Goal: Task Accomplishment & Management: Use online tool/utility

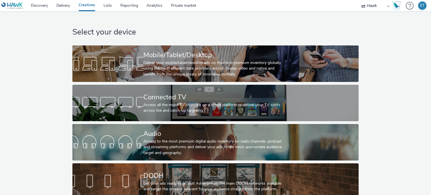
select select "11a7df10-284f-415c-b52a-427acf4c31ae"
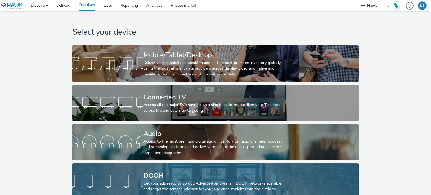
click at [172, 179] on div "DOOH" at bounding box center [214, 176] width 142 height 10
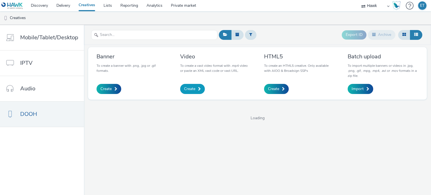
click at [183, 87] on link "Create" at bounding box center [192, 89] width 25 height 10
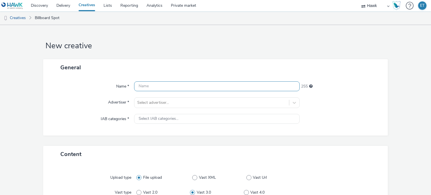
click at [185, 87] on input "text" at bounding box center [216, 86] width 165 height 10
paste input "UK_Costcutter_P13 Grabit_Hawk_DOOH_Animated_6s_16/09/2025"
click at [171, 85] on input "UK_Costcutter_P13 Grabit_Hawk_DOOH_Animated_6s_16/09/2025" at bounding box center [216, 86] width 165 height 10
click at [184, 86] on input "UK_Costcutter_P14 Grabit_Hawk_DOOH_Animated_6s_16/09/2025" at bounding box center [216, 86] width 165 height 10
drag, startPoint x: 260, startPoint y: 86, endPoint x: 256, endPoint y: 89, distance: 4.4
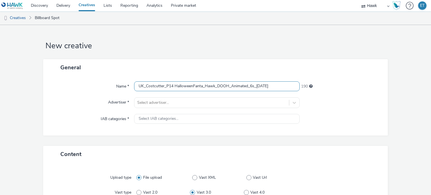
click at [256, 89] on input "UK_Costcutter_P14 HalloweenFanta_Hawk_DOOH_Animated_6s_16/09/2025" at bounding box center [216, 86] width 165 height 10
type input "UK_Costcutter_P14 HalloweenFanta_Hawk_DOOH_Animated_6s_[DATE]"
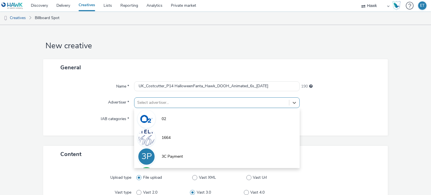
click at [243, 105] on div "option 02 focused, 1 of 9. 9 results available. Use Up and Down to choose optio…" at bounding box center [216, 102] width 165 height 11
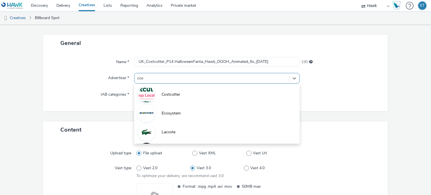
type input "cost"
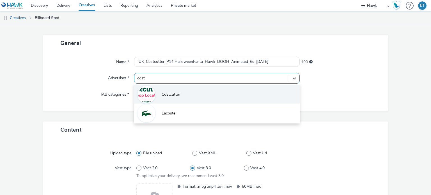
click at [256, 95] on li "Costcutter" at bounding box center [216, 94] width 165 height 19
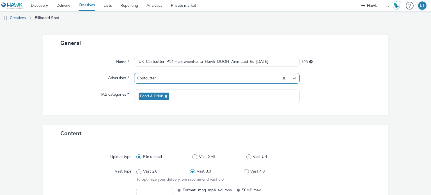
click at [31, 100] on form "New creative General Name * UK_Costcutter_P14 HalloweenFanta_Hawk_DOOH_Animated…" at bounding box center [215, 133] width 431 height 264
click at [145, 171] on span "Vast 2.0" at bounding box center [150, 172] width 14 height 6
click at [140, 171] on input "Vast 2.0" at bounding box center [138, 172] width 4 height 4
radio input "true"
radio input "false"
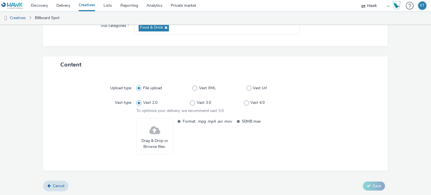
scroll to position [93, 0]
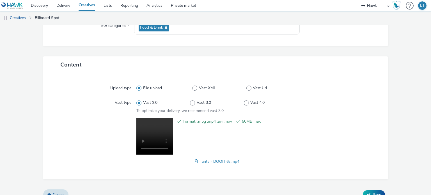
click at [6, 99] on form "New creative General Name * UK_Costcutter_P14 HalloweenFanta_Hawk_DOOH_Animated…" at bounding box center [215, 68] width 431 height 273
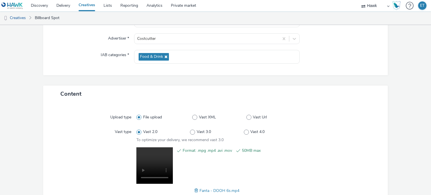
scroll to position [0, 0]
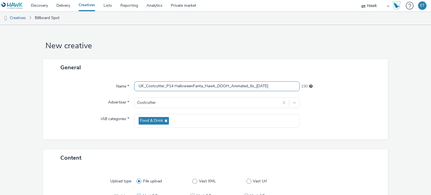
drag, startPoint x: 280, startPoint y: 86, endPoint x: 122, endPoint y: 74, distance: 157.7
click at [122, 74] on div "General Name * UK_Costcutter_P14 HalloweenFanta_Hawk_DOOH_Animated_6s_07/10/202…" at bounding box center [215, 99] width 345 height 80
click at [41, 86] on form "New creative General Name * UK_Costcutter_P14 HalloweenFanta_Hawk_DOOH_Animated…" at bounding box center [215, 161] width 431 height 273
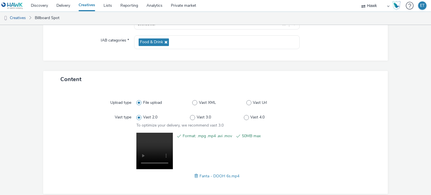
scroll to position [102, 0]
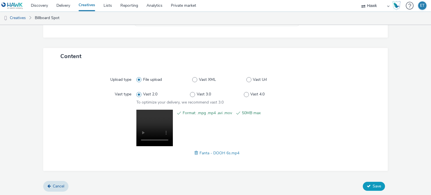
click at [375, 184] on span "Save" at bounding box center [377, 186] width 8 height 5
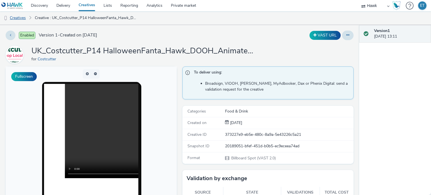
click at [20, 18] on link "Creatives" at bounding box center [14, 17] width 29 height 13
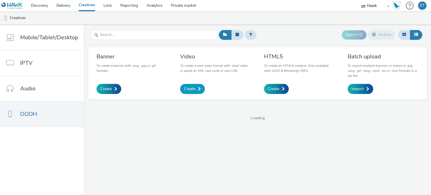
click at [198, 87] on span at bounding box center [199, 89] width 3 height 4
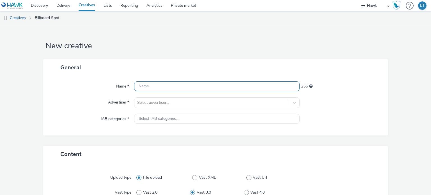
click at [161, 83] on input "text" at bounding box center [216, 86] width 165 height 10
paste input "UK_Costcutter_P14 HalloweenFanta_Hawk_DOOH_Animated_6s_07/10/2025"
drag, startPoint x: 247, startPoint y: 87, endPoint x: 230, endPoint y: 88, distance: 17.4
click at [230, 88] on input "UK_Costcutter_P14 HalloweenFanta_Hawk_DOOH_Animated_6s_07/10/2025" at bounding box center [216, 86] width 165 height 10
type input "UK_Costcutter_P14 HalloweenFanta_Hawk_DOOH_Still_6s_07/10/2025"
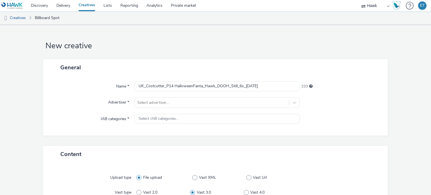
click at [90, 85] on div "Name *" at bounding box center [92, 86] width 86 height 10
click at [173, 106] on div "Select advertiser..." at bounding box center [216, 102] width 165 height 11
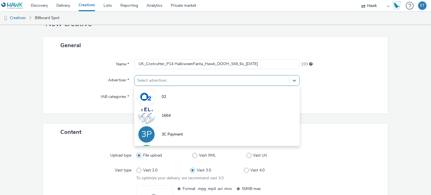
scroll to position [24, 0]
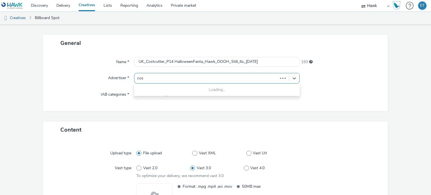
type input "cost"
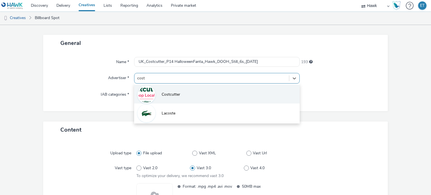
click at [170, 93] on span "Costcutter" at bounding box center [171, 95] width 19 height 6
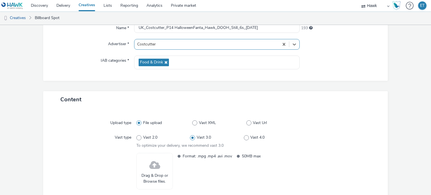
scroll to position [81, 0]
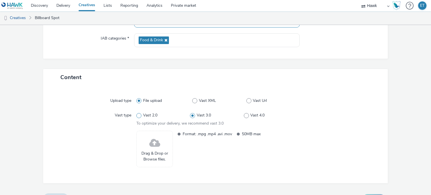
click at [145, 114] on span "Vast 2.0" at bounding box center [150, 116] width 14 height 6
click at [140, 114] on input "Vast 2.0" at bounding box center [138, 116] width 4 height 4
radio input "true"
radio input "false"
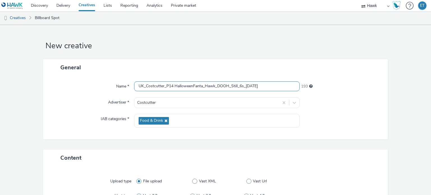
scroll to position [0, 0]
drag, startPoint x: 272, startPoint y: 89, endPoint x: 118, endPoint y: 84, distance: 153.9
click at [118, 84] on div "Name * UK_Costcutter_P14 HalloweenFanta_Hawk_DOOH_Still_6s_07/10/2025 193" at bounding box center [216, 86] width 334 height 10
click at [394, 104] on form "New creative General Name * UK_Costcutter_P14 HalloweenFanta_Hawk_DOOH_Still_6s…" at bounding box center [215, 161] width 431 height 273
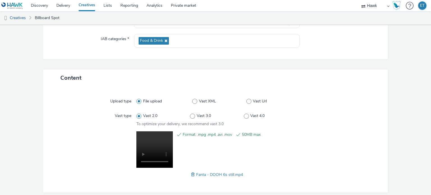
scroll to position [102, 0]
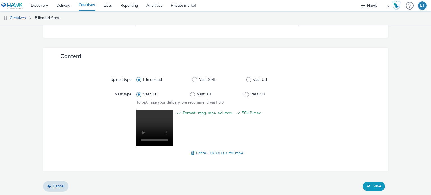
click at [373, 187] on span "Save" at bounding box center [377, 186] width 8 height 5
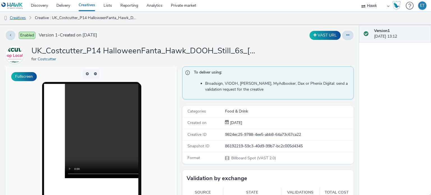
click at [20, 16] on link "Creatives" at bounding box center [14, 17] width 29 height 13
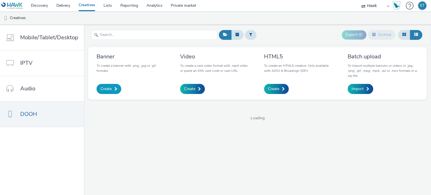
click at [108, 88] on span "Create" at bounding box center [105, 89] width 11 height 6
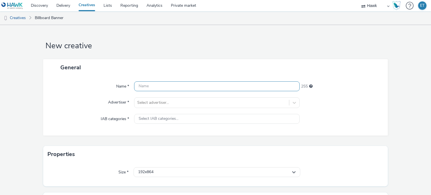
click at [174, 87] on input "text" at bounding box center [216, 86] width 165 height 10
paste input "UK_Costcutter_P14 HalloweenFanta_Hawk_DOOH_Still_6s_07/10/2025"
drag, startPoint x: 138, startPoint y: 84, endPoint x: 126, endPoint y: 90, distance: 12.8
click at [126, 90] on div "Name * UK_Costcutter_P14 HalloweenFanta_Hawk_DOOH_Still_6s_07/10/2025 193" at bounding box center [216, 86] width 334 height 10
drag, startPoint x: 236, startPoint y: 84, endPoint x: 234, endPoint y: 87, distance: 4.0
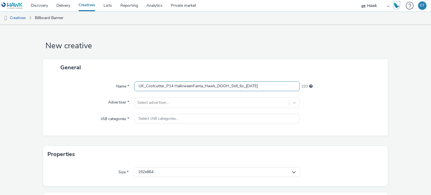
click at [234, 87] on input "UK_Costcutter_P14 HalloweenFanta_Hawk_DOOH_Still_6s_07/10/2025" at bounding box center [216, 86] width 165 height 10
click at [246, 83] on input "UK_Costcutter_P14 HalloweenFanta_Hawk_DOOH_Static_6s_07/10/2025" at bounding box center [216, 86] width 165 height 10
type input "UK_Costcutter_P14 HalloweenFanta_Hawk_DOOH_Static_1080x1920_07/10/2025"
click at [220, 101] on div "Select advertiser..." at bounding box center [216, 102] width 165 height 11
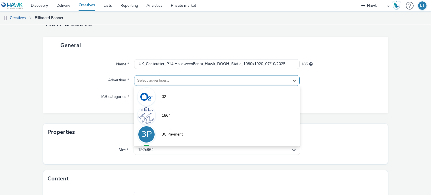
scroll to position [24, 0]
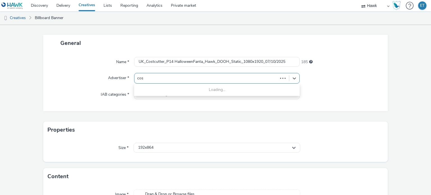
type input "cost"
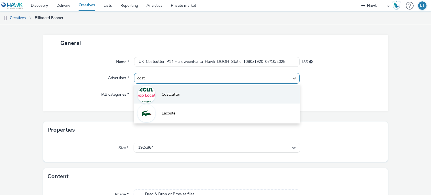
click at [227, 94] on li "Costcutter" at bounding box center [216, 94] width 165 height 19
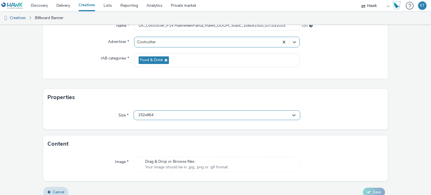
scroll to position [67, 0]
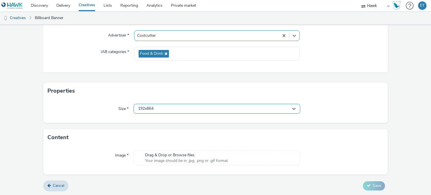
click at [152, 108] on span "192x864" at bounding box center [145, 108] width 15 height 5
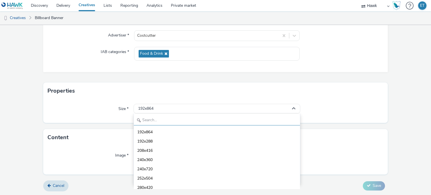
click at [158, 119] on input "text" at bounding box center [217, 121] width 166 height 10
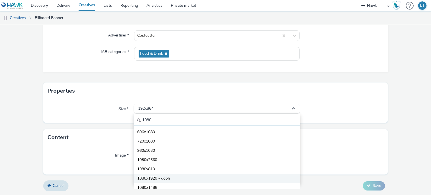
type input "1080"
click at [159, 177] on span "1080x1920 - dooh" at bounding box center [153, 179] width 33 height 6
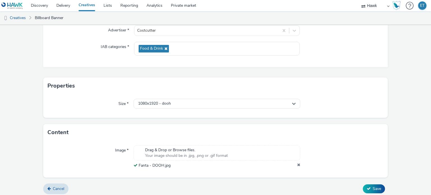
scroll to position [75, 0]
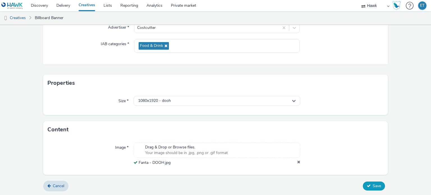
click at [373, 188] on span "Save" at bounding box center [377, 185] width 8 height 5
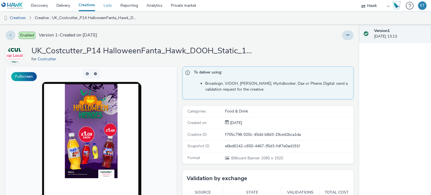
click at [107, 3] on link "Lists" at bounding box center [107, 5] width 17 height 11
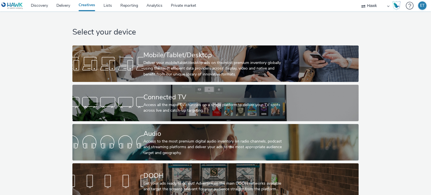
select select "11a7df10-284f-415c-b52a-427acf4c31ae"
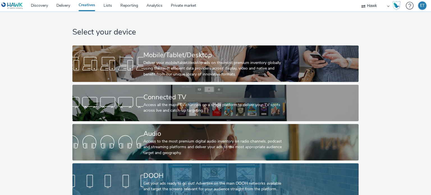
click at [161, 175] on div "DOOH" at bounding box center [214, 176] width 142 height 10
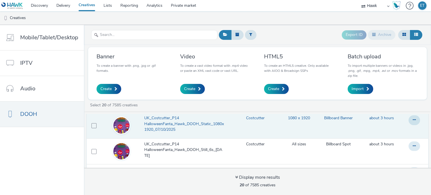
scroll to position [84, 0]
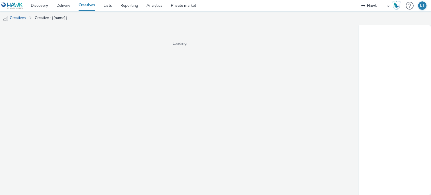
select select "11a7df10-284f-415c-b52a-427acf4c31ae"
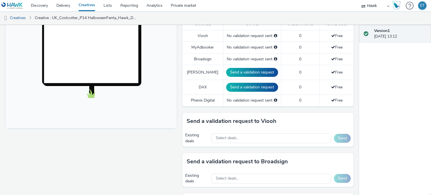
scroll to position [196, 0]
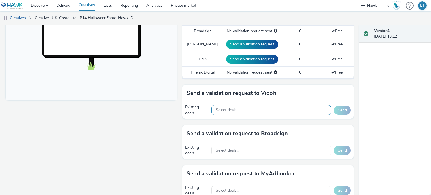
click at [258, 109] on div "Select deals..." at bounding box center [271, 110] width 120 height 10
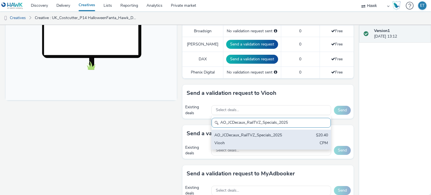
click at [268, 133] on div "AO_JCDecaux_RailTVZ_Specials_2025" at bounding box center [251, 135] width 75 height 6
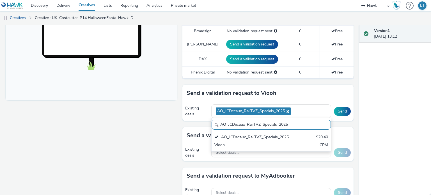
scroll to position [0, 0]
drag, startPoint x: 289, startPoint y: 122, endPoint x: 210, endPoint y: 123, distance: 78.9
click at [212, 123] on input "AO_JCDecaux_RailTVZ_Specials_2025" at bounding box center [271, 125] width 119 height 10
paste input "Supermarket"
drag, startPoint x: 245, startPoint y: 137, endPoint x: 238, endPoint y: 90, distance: 48.2
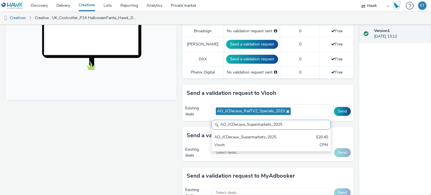
click at [243, 134] on div "AO_JCDecaux_Supermarkets_2025" at bounding box center [251, 137] width 75 height 6
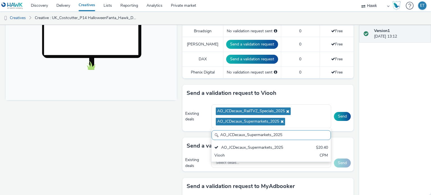
drag, startPoint x: 296, startPoint y: 134, endPoint x: 192, endPoint y: 129, distance: 104.2
click at [192, 129] on div "Existing deals AO_JCDecaux_RailTVZ_Specials_2025 AO_JCDecaux_Supermarkets_2025 …" at bounding box center [267, 117] width 171 height 30
paste input "MVZ"
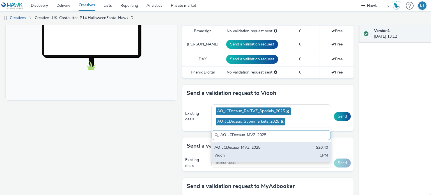
drag, startPoint x: 219, startPoint y: 145, endPoint x: 206, endPoint y: 64, distance: 82.7
click at [218, 145] on div "AO_JCDecaux_MVZ_2025" at bounding box center [251, 148] width 75 height 6
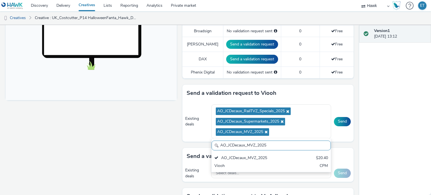
drag, startPoint x: 275, startPoint y: 139, endPoint x: 210, endPoint y: 144, distance: 65.3
click at [212, 144] on input "AO_JCDecaux_MVZ_2025" at bounding box center [271, 146] width 119 height 10
paste input "RailMallD6s"
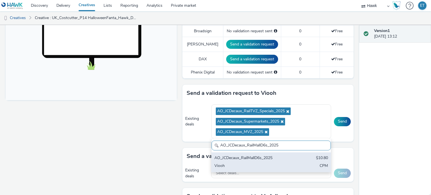
type input "AO_JCDecaux_RailMallD6s_2025"
click at [260, 158] on div "AO_JCDecaux_RailMallD6s_2025" at bounding box center [251, 158] width 75 height 6
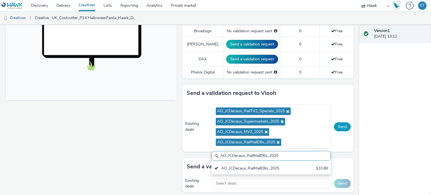
click at [334, 124] on button "Send" at bounding box center [342, 126] width 17 height 9
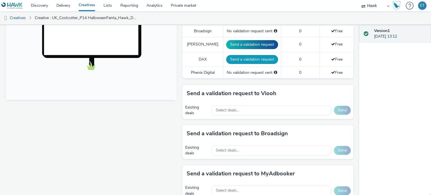
click at [228, 58] on button "Send a validation request" at bounding box center [252, 59] width 52 height 9
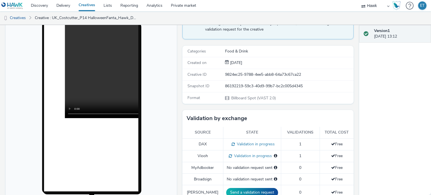
scroll to position [56, 0]
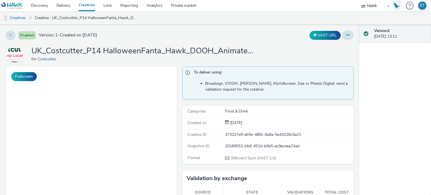
select select "11a7df10-284f-415c-b52a-427acf4c31ae"
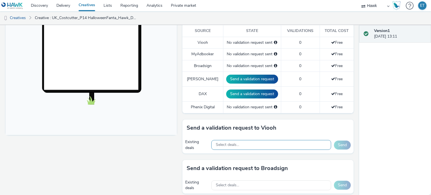
scroll to position [196, 0]
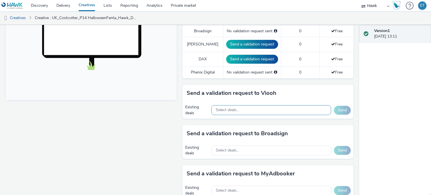
click at [233, 108] on span "Select deals..." at bounding box center [227, 110] width 23 height 5
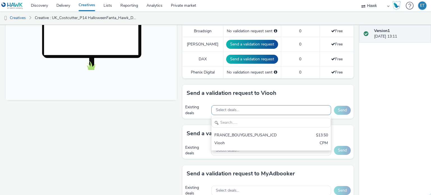
scroll to position [0, 0]
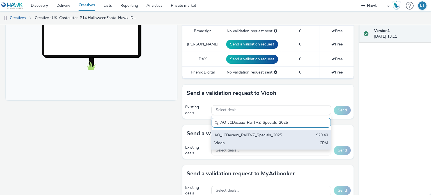
click at [255, 136] on div "AO_JCDecaux_RailTVZ_Specials_2025" at bounding box center [251, 135] width 75 height 6
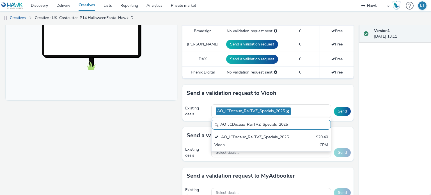
drag, startPoint x: 291, startPoint y: 124, endPoint x: 215, endPoint y: 122, distance: 75.8
click at [215, 122] on div "AO_JCDecaux_RailTVZ_Specials_2025" at bounding box center [271, 125] width 119 height 10
paste input "Supermarket"
drag, startPoint x: 270, startPoint y: 138, endPoint x: 235, endPoint y: 64, distance: 82.2
click at [269, 136] on div "AO_JCDecaux_Supermarkets_2025" at bounding box center [251, 137] width 75 height 6
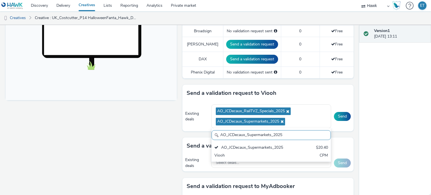
drag, startPoint x: 282, startPoint y: 135, endPoint x: 216, endPoint y: 136, distance: 66.0
click at [216, 136] on input "AO_JCDecaux_Supermarkets_2025" at bounding box center [271, 135] width 119 height 10
paste input "MVZ"
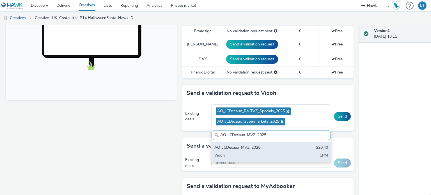
drag, startPoint x: 241, startPoint y: 147, endPoint x: 239, endPoint y: 114, distance: 32.6
click at [240, 146] on div "AO_JCDecaux_MVZ_2025" at bounding box center [251, 148] width 75 height 6
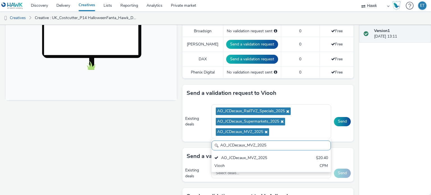
drag, startPoint x: 271, startPoint y: 145, endPoint x: 204, endPoint y: 141, distance: 67.2
click at [204, 141] on div "Send a validation request to Viooh Existing deals AO_JCDecaux_RailTVZ_Specials_…" at bounding box center [267, 116] width 171 height 63
paste input "RailMallD6s"
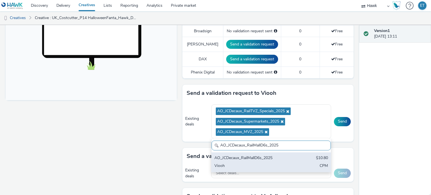
type input "AO_JCDecaux_RailMallD6s_2025"
click at [247, 160] on div "AO_JCDecaux_RailMallD6s_2025" at bounding box center [251, 158] width 75 height 6
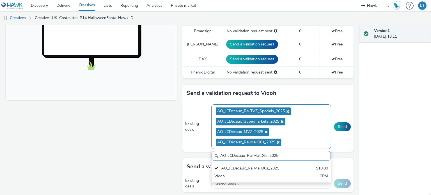
drag, startPoint x: 132, startPoint y: 142, endPoint x: 209, endPoint y: 119, distance: 80.4
click at [132, 142] on div "Fullscreen" at bounding box center [93, 132] width 174 height 525
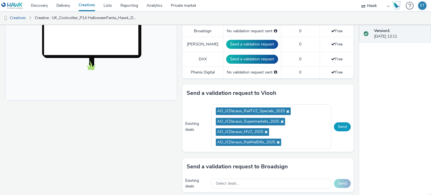
click at [338, 127] on button "Send" at bounding box center [342, 126] width 17 height 9
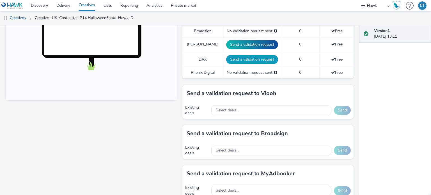
click at [234, 60] on button "Send a validation request" at bounding box center [252, 59] width 52 height 9
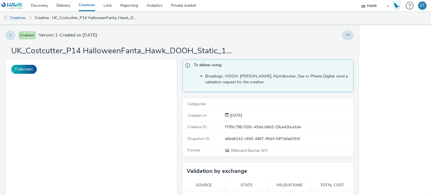
select select "11a7df10-284f-415c-b52a-427acf4c31ae"
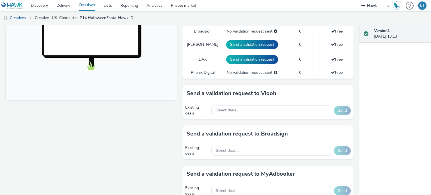
scroll to position [196, 0]
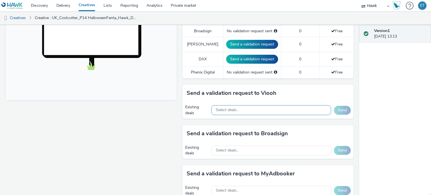
click at [262, 110] on div "Select deals..." at bounding box center [271, 110] width 120 height 10
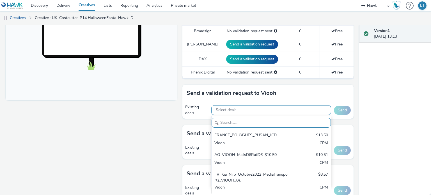
paste input "AO_JCDecaux_RailTVZ_Specials_2025"
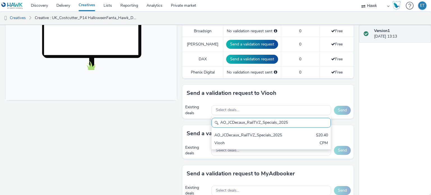
drag, startPoint x: 258, startPoint y: 134, endPoint x: 177, endPoint y: 54, distance: 113.7
click at [257, 133] on div "AO_JCDecaux_RailTVZ_Specials_2025" at bounding box center [251, 135] width 75 height 6
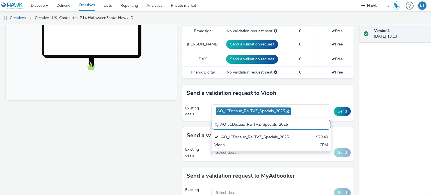
drag, startPoint x: 243, startPoint y: 121, endPoint x: 211, endPoint y: 123, distance: 31.8
click at [212, 123] on input "AO_JCDecaux_RailTVZ_Specials_2025" at bounding box center [271, 125] width 119 height 10
paste input "Supermarket"
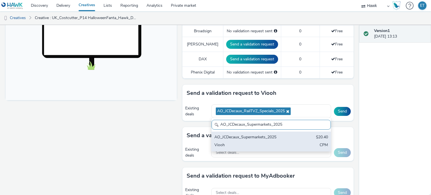
click at [250, 144] on div "Viooh" at bounding box center [251, 145] width 75 height 6
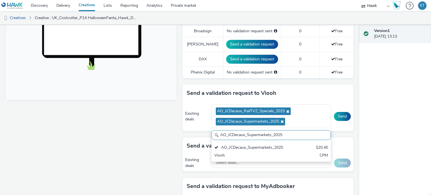
drag, startPoint x: 284, startPoint y: 135, endPoint x: 203, endPoint y: 136, distance: 81.1
click at [203, 136] on div "Send a validation request to Viooh Existing deals AO_JCDecaux_RailTVZ_Specials_…" at bounding box center [267, 111] width 171 height 53
paste input "MVZ"
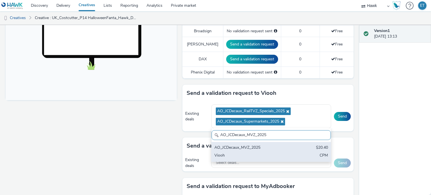
click at [246, 143] on div "AO_JCDecaux_MVZ_2025 $20.40 Viooh CPM" at bounding box center [271, 152] width 119 height 20
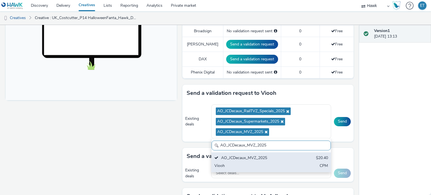
scroll to position [0, 0]
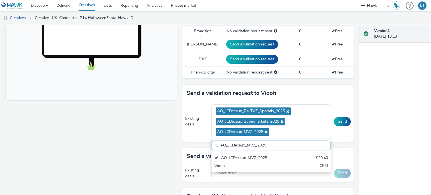
drag, startPoint x: 269, startPoint y: 145, endPoint x: 212, endPoint y: 150, distance: 56.7
click at [212, 150] on div "AO_JCDecaux_MVZ_2025 AO_JCDecaux_MVZ_2025 $20.40 Viooh CPM" at bounding box center [271, 156] width 120 height 34
paste input "RailMallD6s"
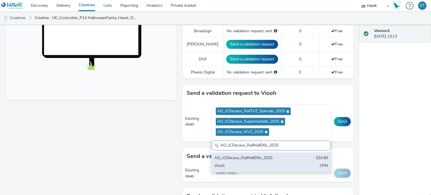
type input "AO_JCDecaux_RailMallD6s_2025"
click at [249, 155] on div "AO_JCDecaux_RailMallD6s_2025" at bounding box center [251, 158] width 75 height 6
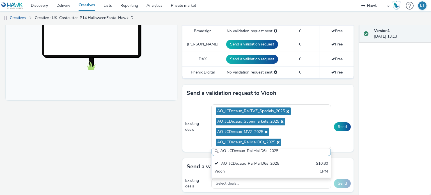
click at [132, 141] on div "Fullscreen" at bounding box center [93, 90] width 174 height 441
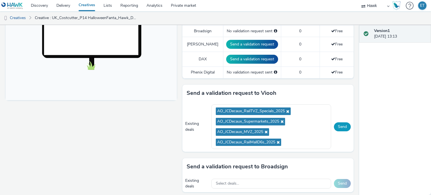
click at [337, 125] on button "Send" at bounding box center [342, 126] width 17 height 9
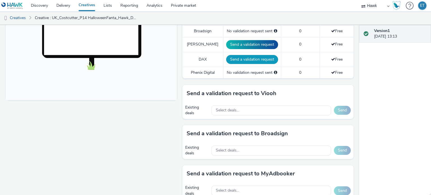
click at [237, 55] on button "Send a validation request" at bounding box center [252, 59] width 52 height 9
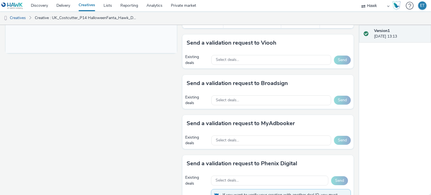
scroll to position [275, 0]
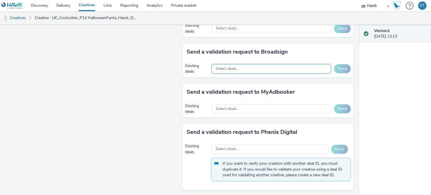
click at [231, 67] on span "Select deals..." at bounding box center [227, 69] width 23 height 5
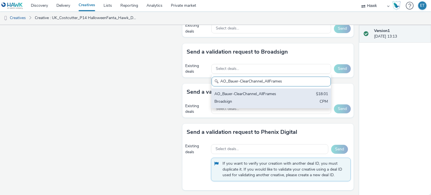
click at [265, 94] on div "AO_Bauer-ClearChannel_AllFrames" at bounding box center [251, 94] width 75 height 6
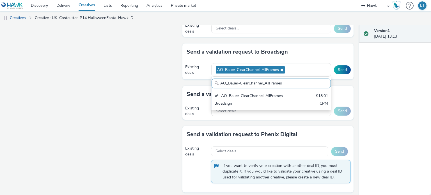
scroll to position [0, 0]
drag, startPoint x: 278, startPoint y: 82, endPoint x: 203, endPoint y: 82, distance: 74.9
click at [203, 82] on div "Send a validation request to Broadsign Existing deals AO_Bauer-ClearChannel_All…" at bounding box center [267, 65] width 171 height 42
paste input "Mall"
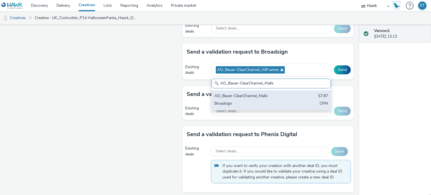
type input "AO_Bauer-ClearChannel_Malls"
click at [312, 98] on div "AO_Bauer-ClearChannel_Malls $7.87 Broadsign CPM" at bounding box center [271, 100] width 119 height 20
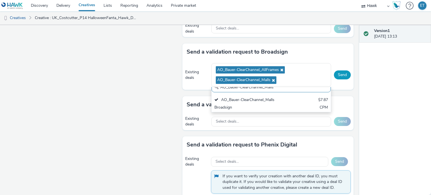
click at [337, 75] on button "Send" at bounding box center [342, 74] width 17 height 9
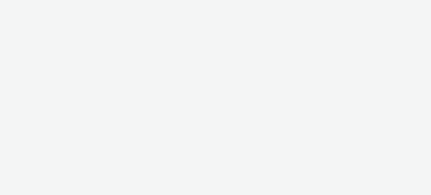
select select "11a7df10-284f-415c-b52a-427acf4c31ae"
